Goal: Task Accomplishment & Management: Use online tool/utility

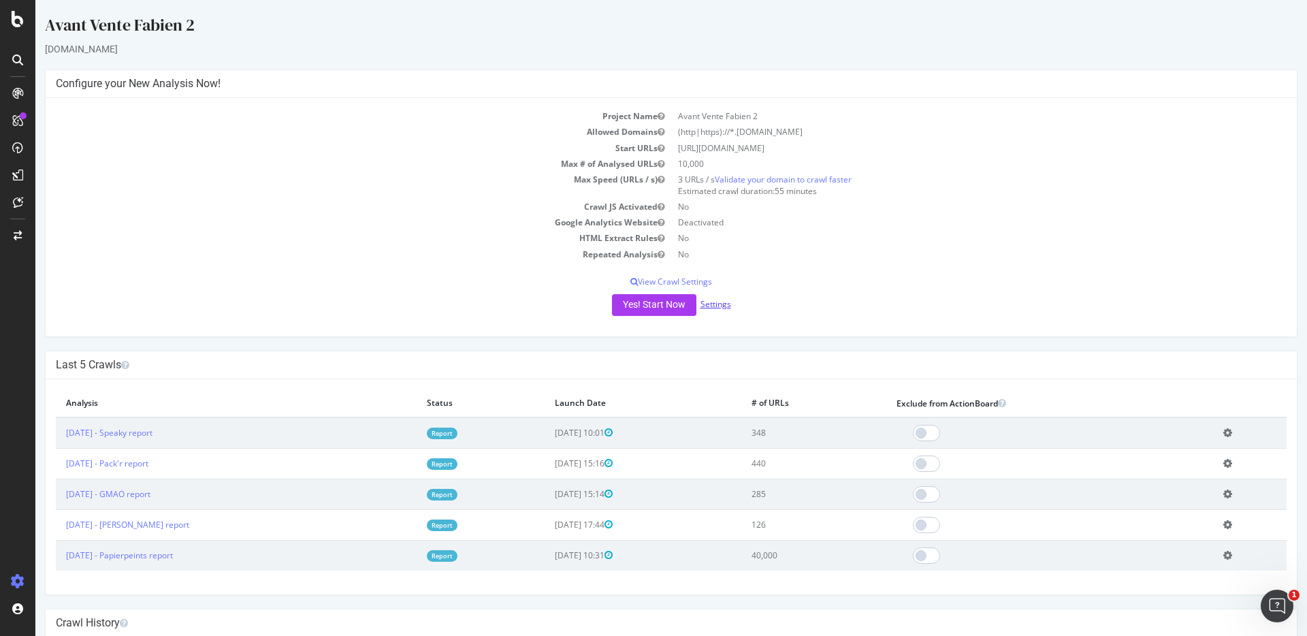
click at [708, 306] on link "Settings" at bounding box center [715, 304] width 31 height 12
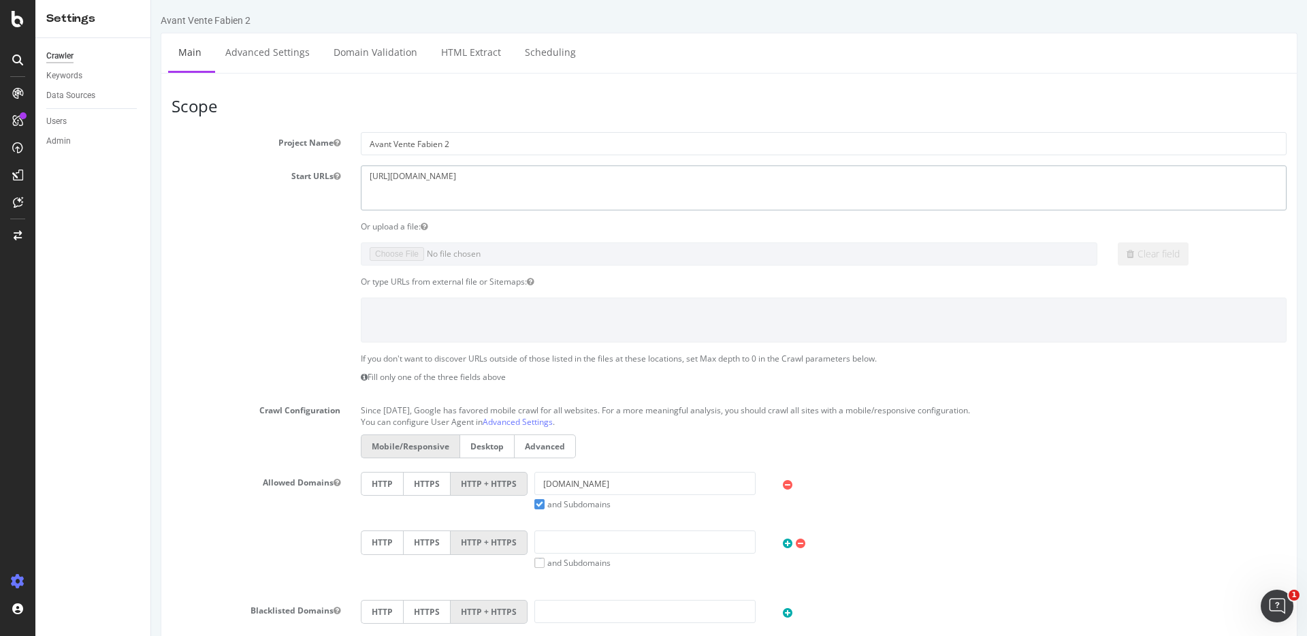
drag, startPoint x: 446, startPoint y: 171, endPoint x: 255, endPoint y: 152, distance: 192.2
click at [255, 152] on section "Project Name Avant Vente Fabien 2 Start URLs [URL][DOMAIN_NAME] Or upload a fil…" at bounding box center [729, 412] width 1115 height 560
paste textarea "[DOMAIN_NAME][URL]"
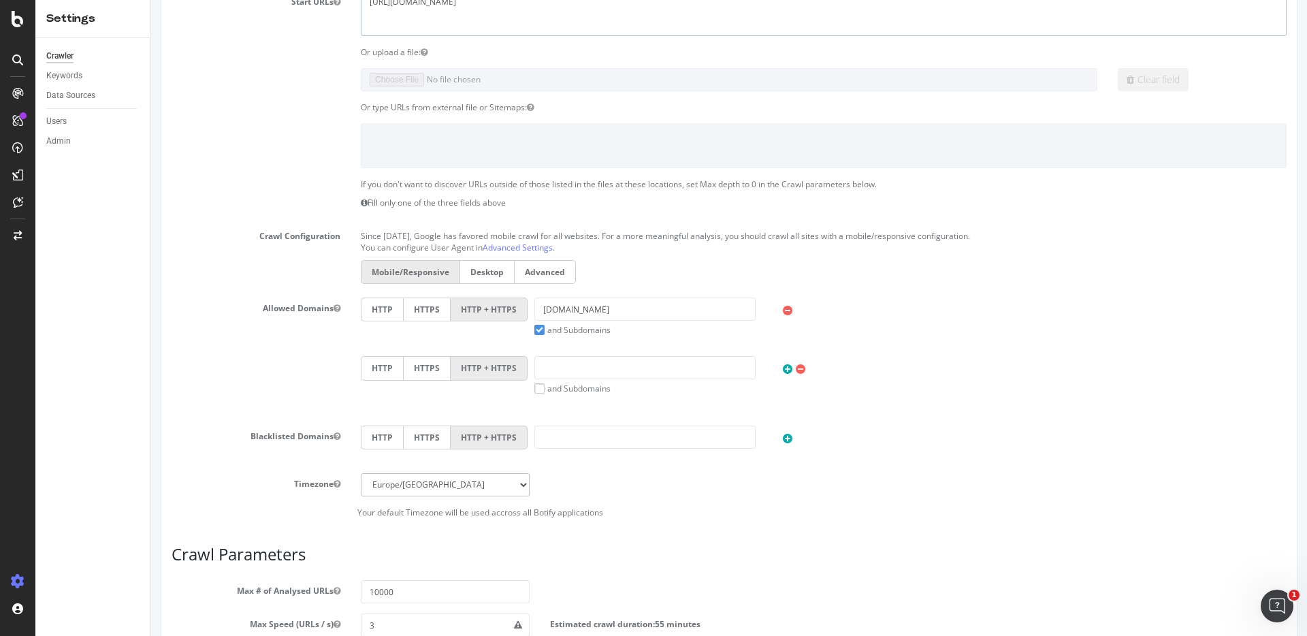
scroll to position [214, 0]
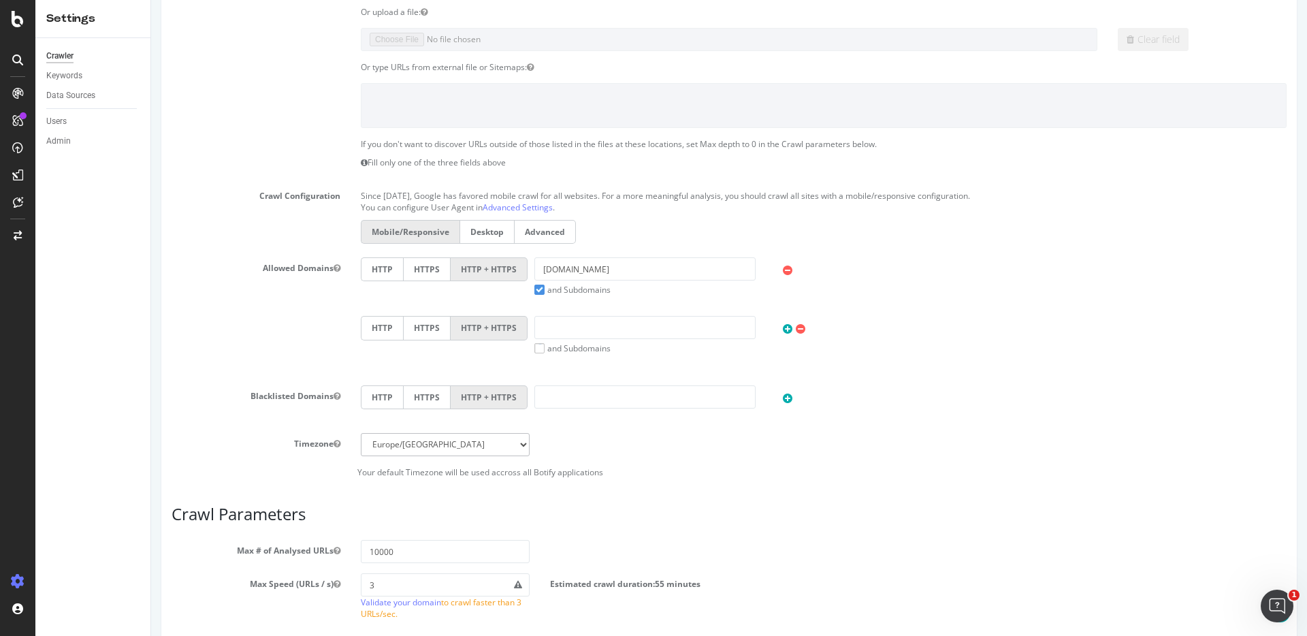
type textarea "[URL][DOMAIN_NAME]"
drag, startPoint x: 627, startPoint y: 270, endPoint x: 457, endPoint y: 270, distance: 170.2
click at [457, 270] on div "HTTP HTTPS HTTP + HTTPS [DOMAIN_NAME] and Subdomains User Agent: Mobile Desktop…" at bounding box center [823, 276] width 939 height 38
paste input "[URL][DOMAIN_NAME]"
drag, startPoint x: 590, startPoint y: 270, endPoint x: 470, endPoint y: 270, distance: 119.1
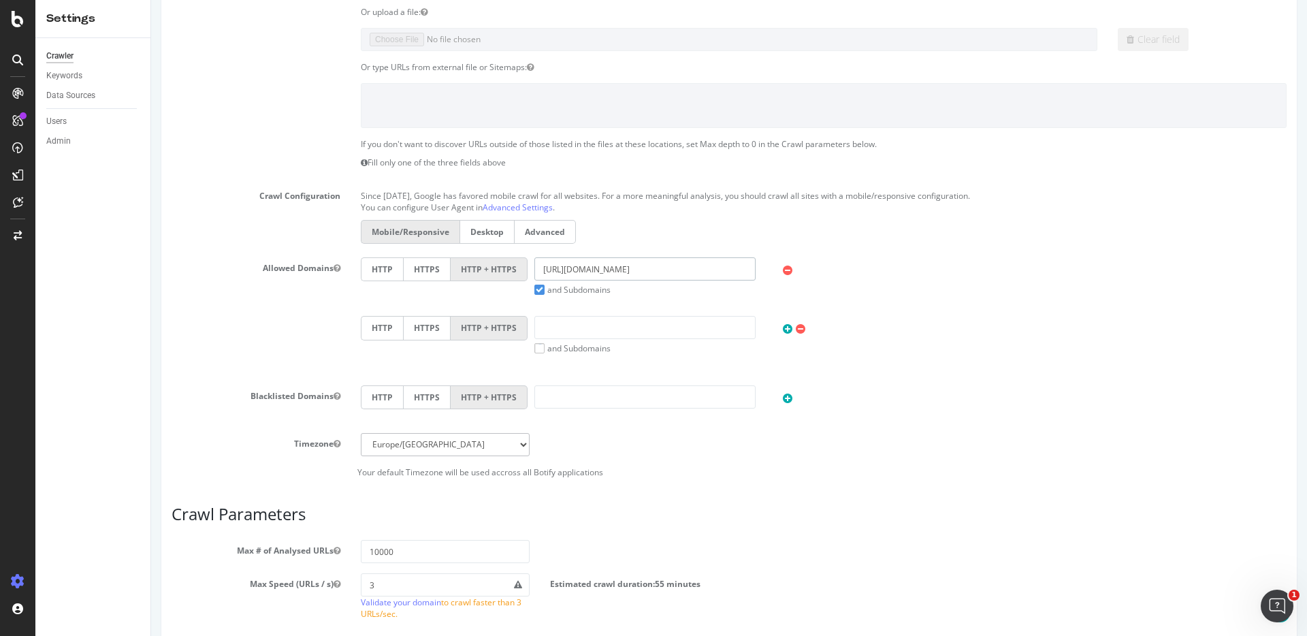
click at [470, 270] on div "HTTP HTTPS HTTP + HTTPS [URL][DOMAIN_NAME] and Subdomains User Agent: Mobile De…" at bounding box center [823, 276] width 939 height 38
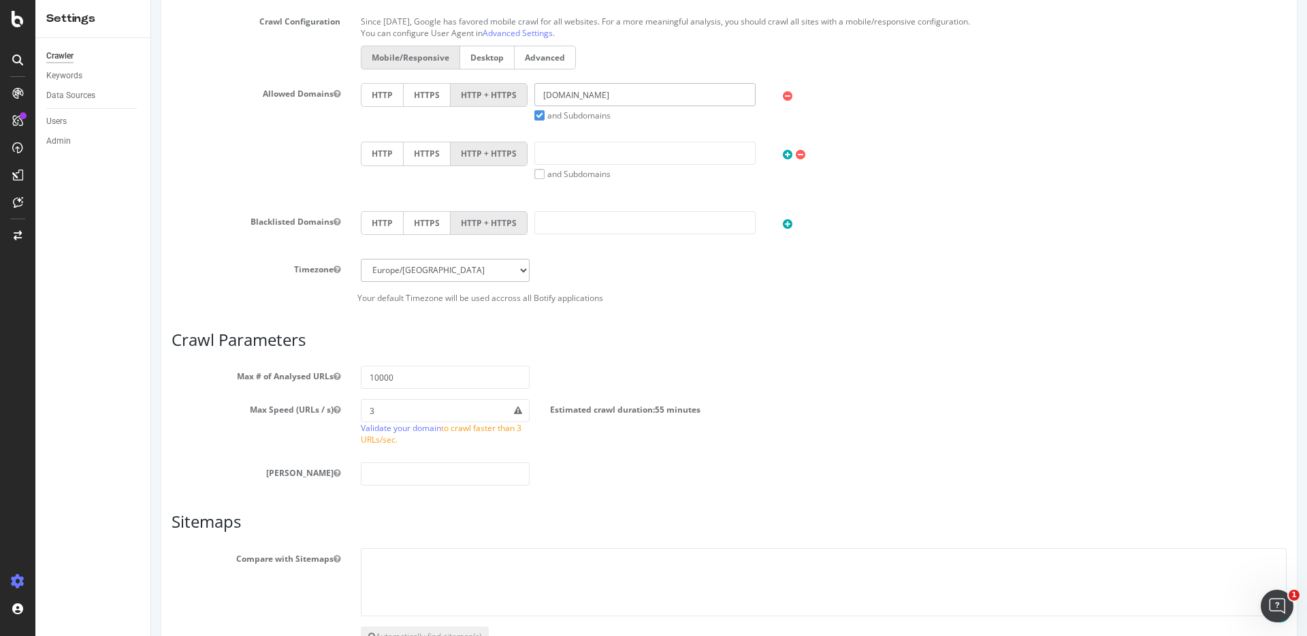
type input "[DOMAIN_NAME]"
click at [409, 379] on input "10000" at bounding box center [445, 377] width 169 height 23
click at [383, 376] on input "100000" at bounding box center [445, 377] width 169 height 23
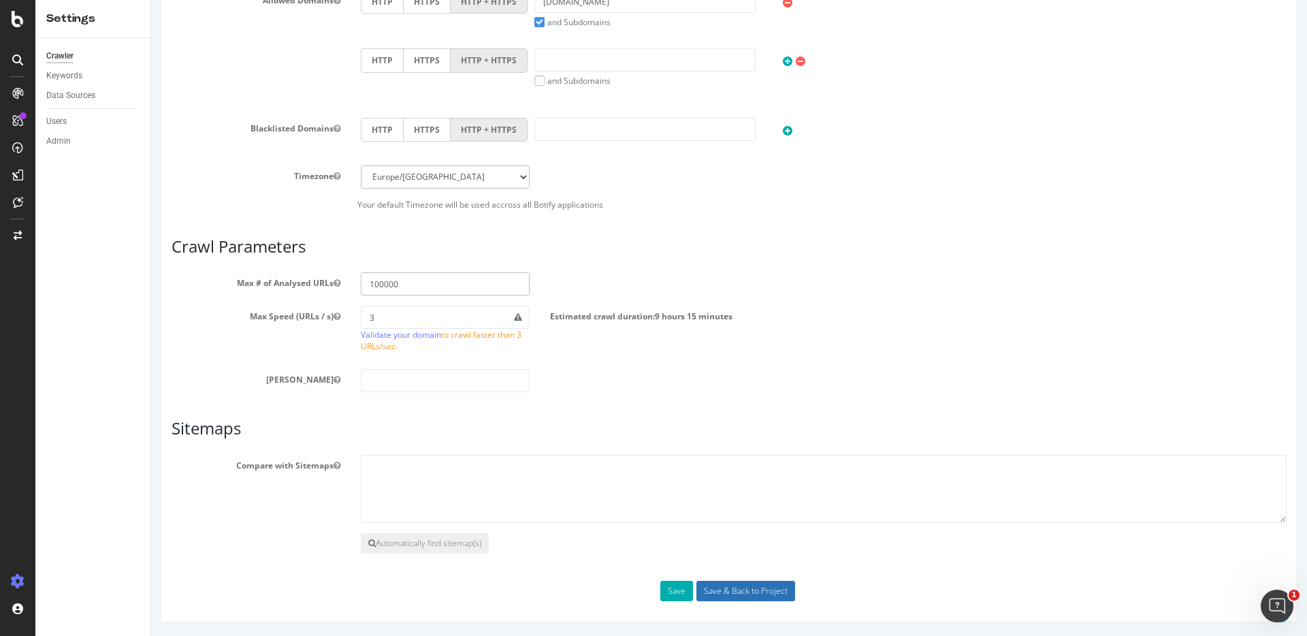
type input "100000"
click at [718, 592] on input "Save & Back to Project" at bounding box center [745, 591] width 99 height 20
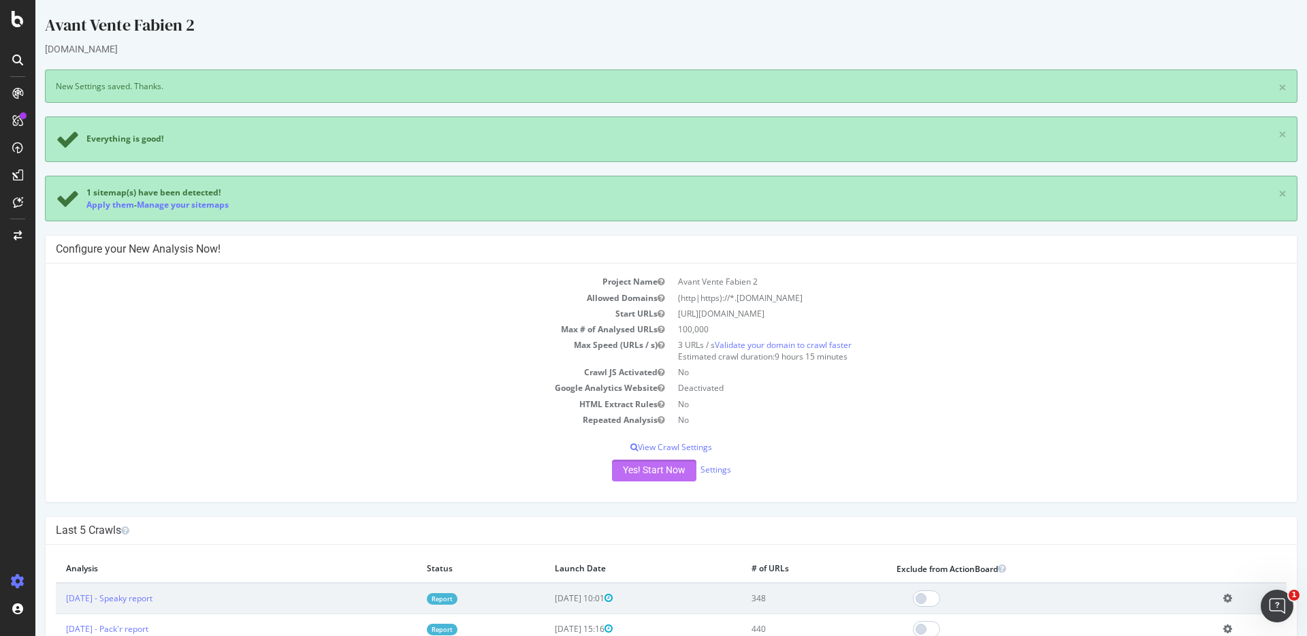
click at [656, 474] on button "Yes! Start Now" at bounding box center [654, 471] width 84 height 22
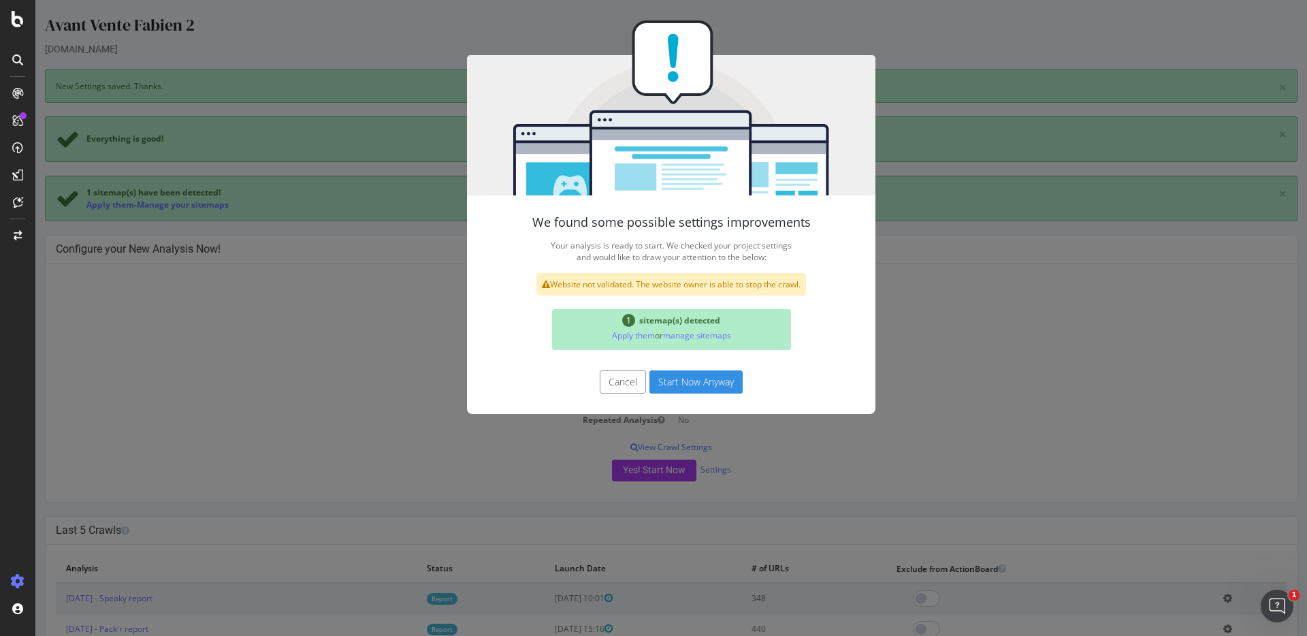
click at [698, 381] on button "Start Now Anyway" at bounding box center [695, 381] width 93 height 23
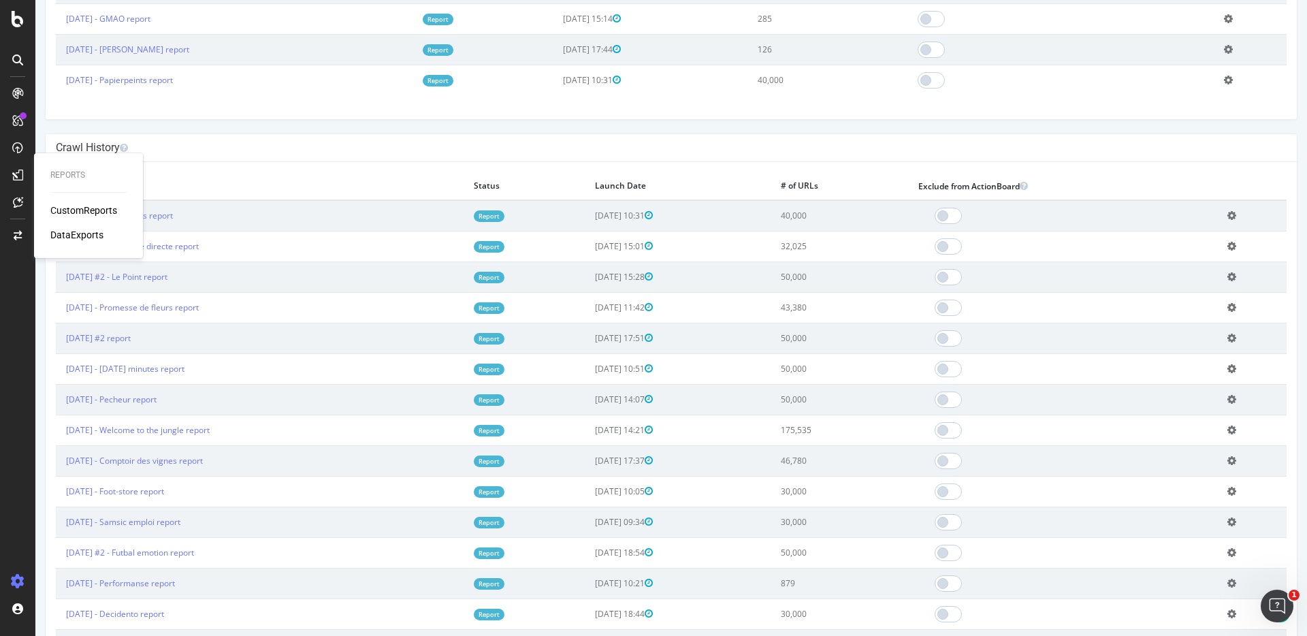
scroll to position [165, 0]
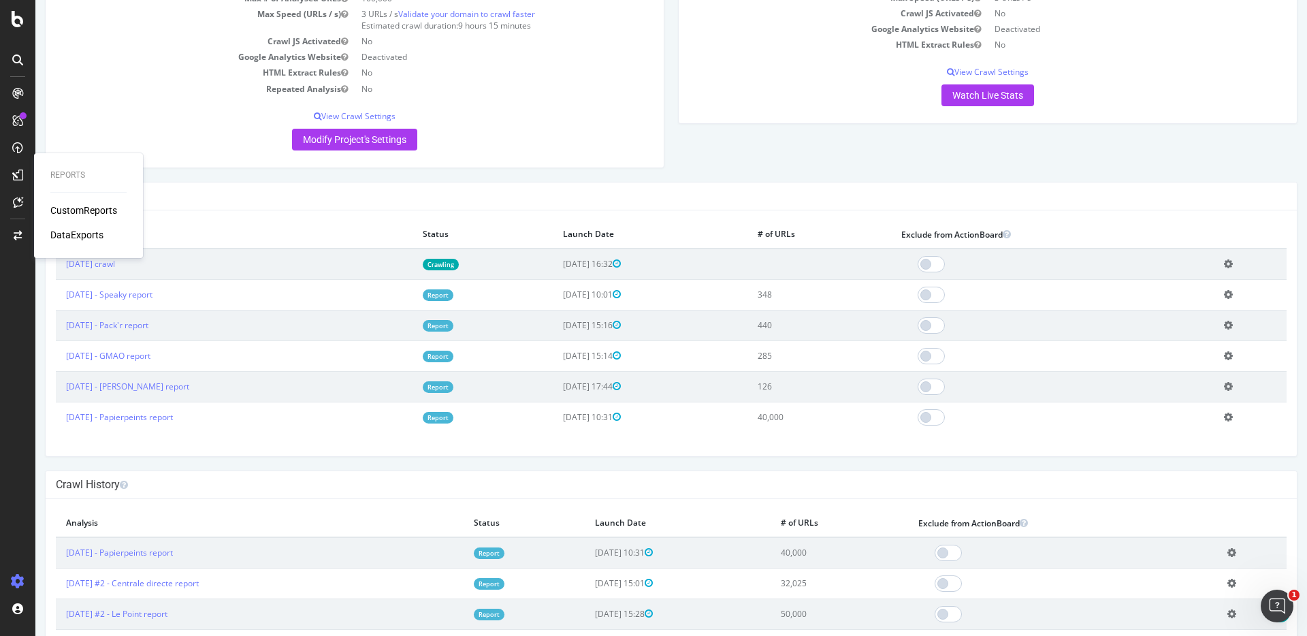
click at [454, 184] on div "Last 5 Crawls" at bounding box center [671, 196] width 1251 height 28
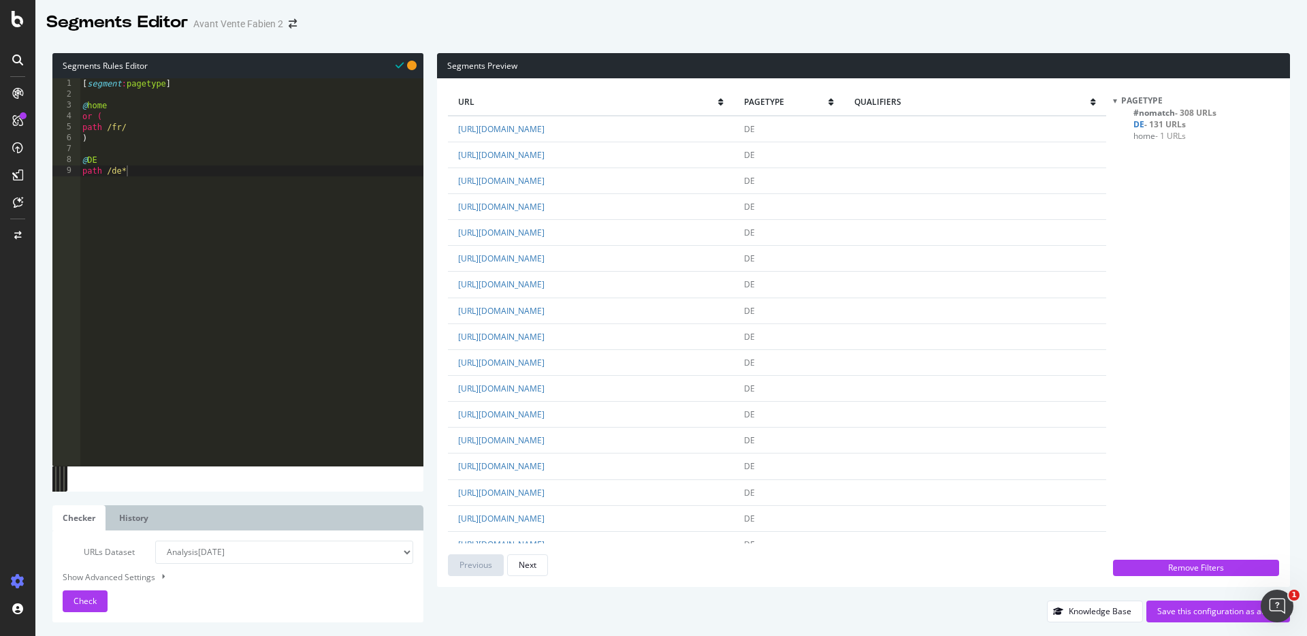
scroll to position [2182, 0]
